Goal: Transaction & Acquisition: Download file/media

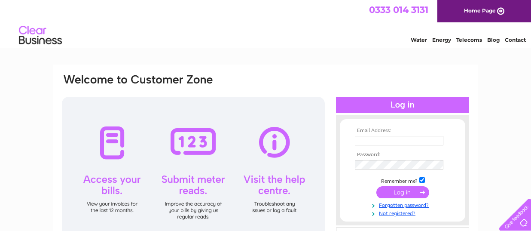
type input "[EMAIL_ADDRESS][DOMAIN_NAME]"
click at [402, 193] on input "submit" at bounding box center [402, 192] width 53 height 12
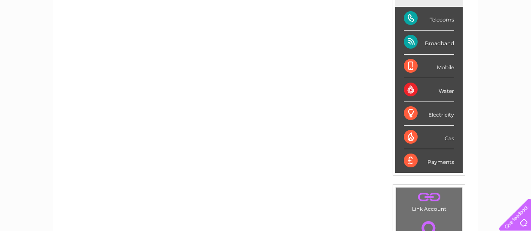
scroll to position [43, 0]
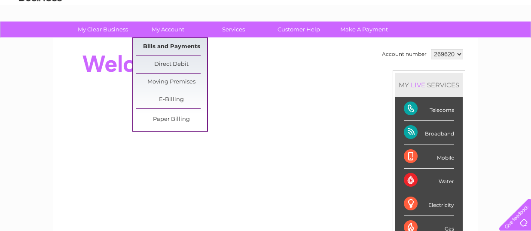
click at [164, 46] on link "Bills and Payments" at bounding box center [171, 46] width 71 height 17
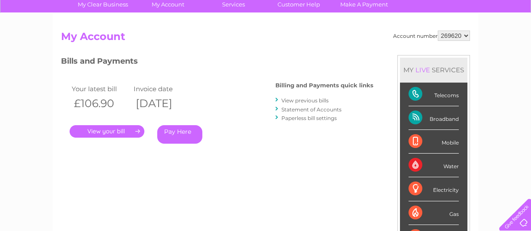
scroll to position [86, 0]
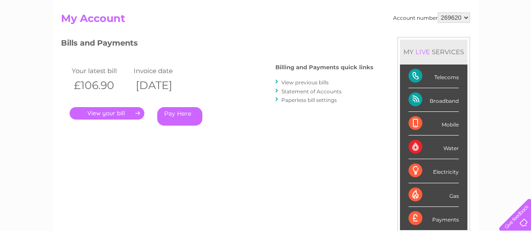
click at [114, 113] on link "." at bounding box center [107, 113] width 75 height 12
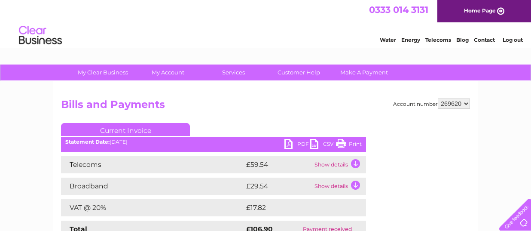
click at [287, 146] on link "PDF" at bounding box center [297, 145] width 26 height 12
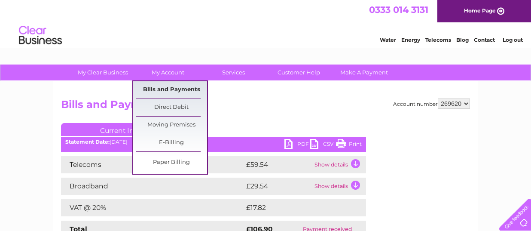
click at [168, 88] on link "Bills and Payments" at bounding box center [171, 89] width 71 height 17
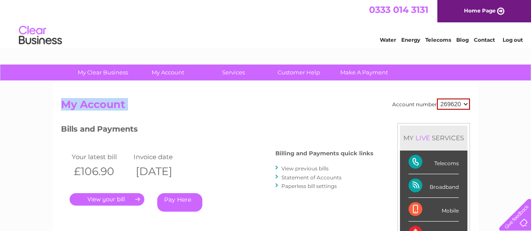
click at [292, 168] on link "View previous bills" at bounding box center [304, 168] width 47 height 6
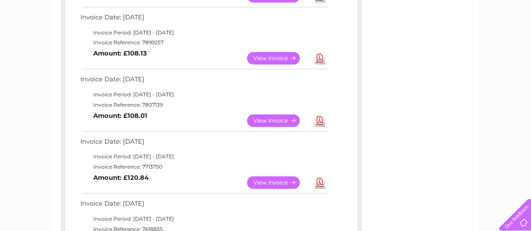
scroll to position [215, 0]
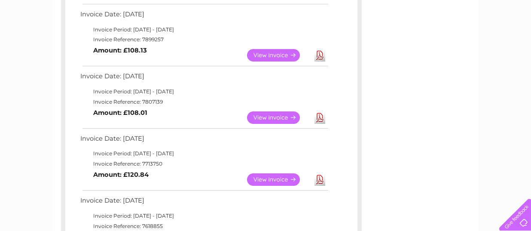
click at [270, 55] on link "View" at bounding box center [278, 55] width 63 height 12
click at [319, 56] on link "Download" at bounding box center [319, 55] width 11 height 12
click at [321, 116] on link "Download" at bounding box center [319, 117] width 11 height 12
